Goal: Task Accomplishment & Management: Check status

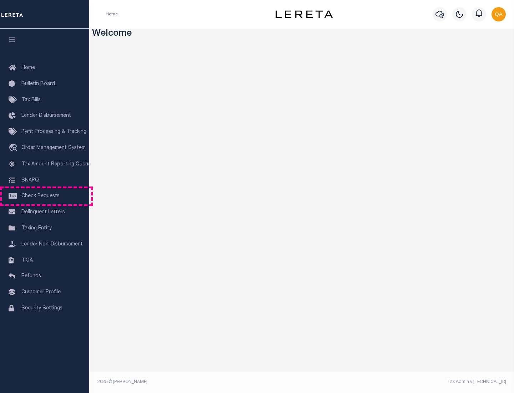
click at [45, 196] on span "Check Requests" at bounding box center [40, 196] width 38 height 5
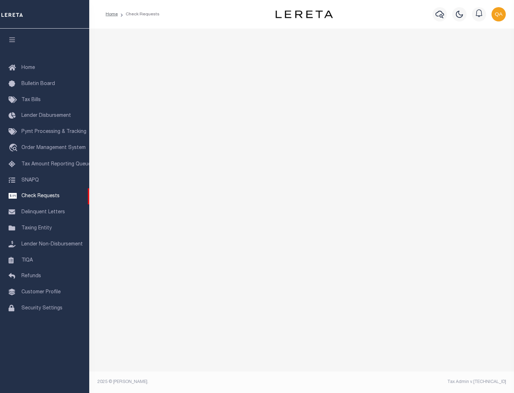
select select "50"
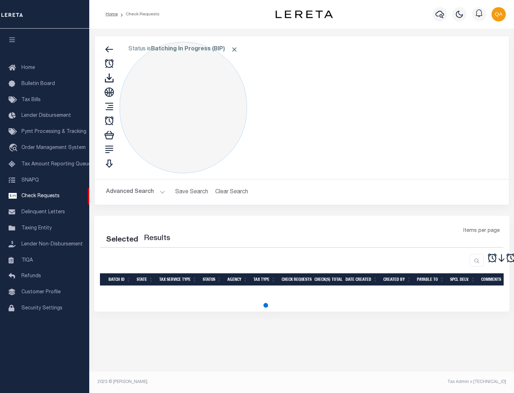
select select "50"
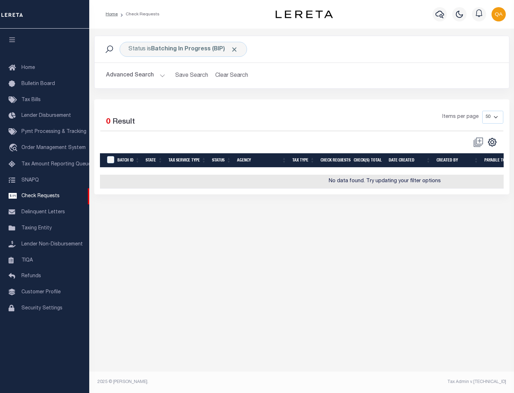
click at [235, 49] on span "Click to Remove" at bounding box center [234, 49] width 7 height 7
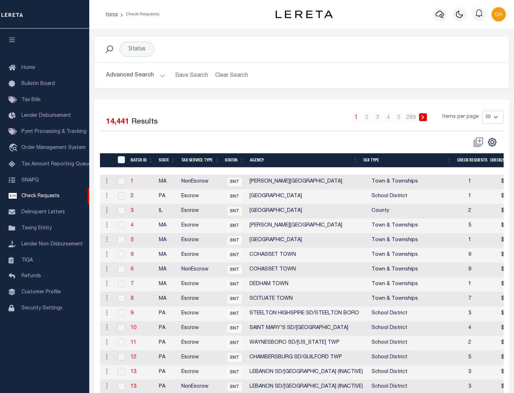
scroll to position [344, 0]
